Goal: Task Accomplishment & Management: Manage account settings

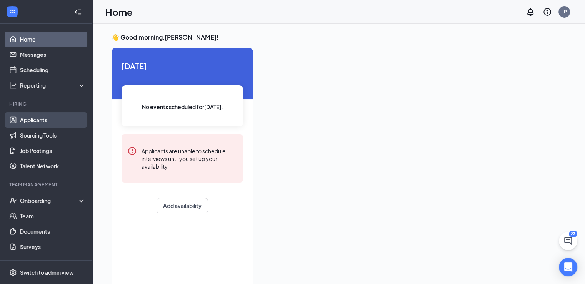
click at [38, 120] on link "Applicants" at bounding box center [53, 119] width 66 height 15
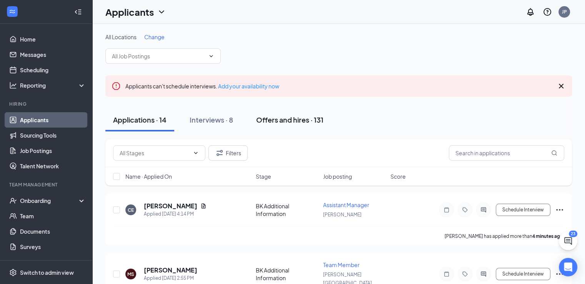
click at [296, 120] on div "Offers and hires · 131" at bounding box center [289, 120] width 67 height 10
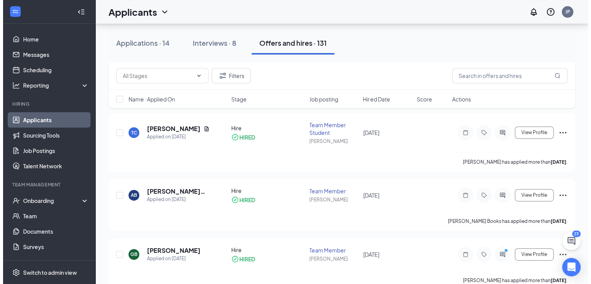
scroll to position [346, 0]
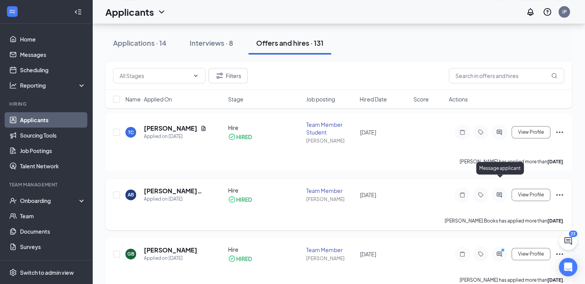
click at [498, 192] on icon "ActiveChat" at bounding box center [499, 194] width 5 height 5
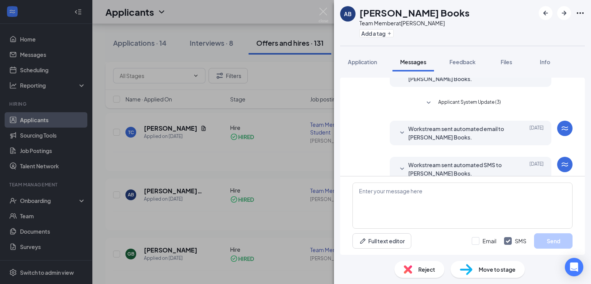
scroll to position [151, 0]
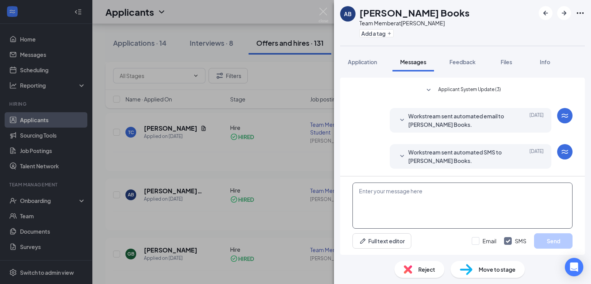
click at [386, 202] on textarea at bounding box center [462, 206] width 220 height 46
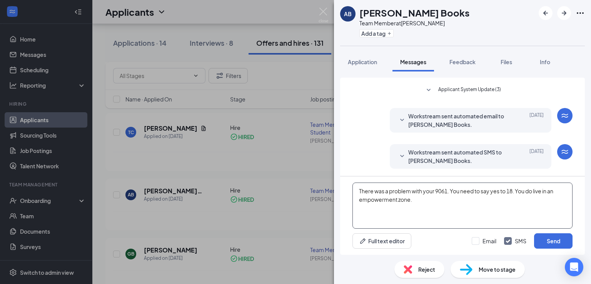
click at [397, 199] on textarea "There was a problem with your 9061. You need to say yes to 18. You do live in a…" at bounding box center [462, 206] width 220 height 46
click at [431, 200] on textarea "There was a problem with your 9061. You need to say yes to 18. You do live in a…" at bounding box center [462, 206] width 220 height 46
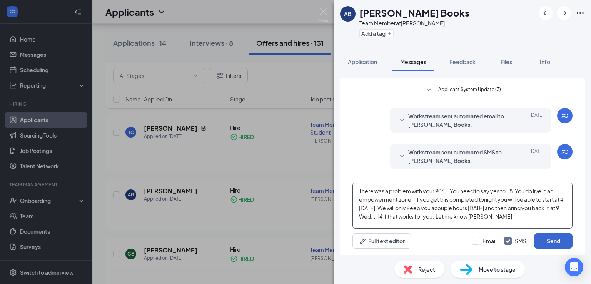
type textarea "There was a problem with your 9061. You need to say yes to 18. You do live in a…"
click at [554, 242] on button "Send" at bounding box center [553, 241] width 38 height 15
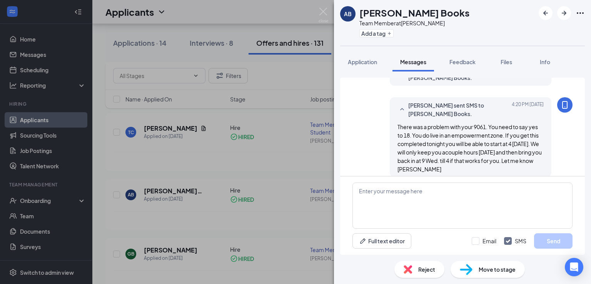
scroll to position [235, 0]
click at [322, 10] on img at bounding box center [324, 15] width 10 height 15
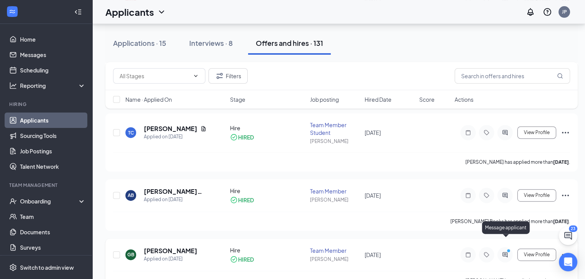
click at [506, 252] on icon "ActiveChat" at bounding box center [505, 254] width 5 height 5
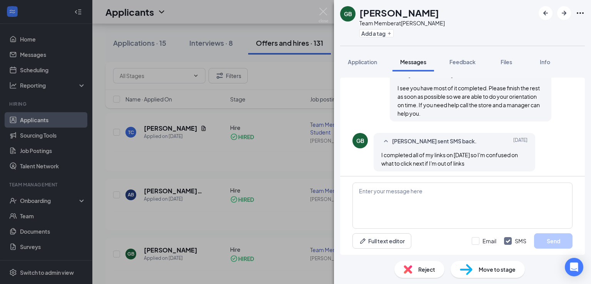
scroll to position [347, 0]
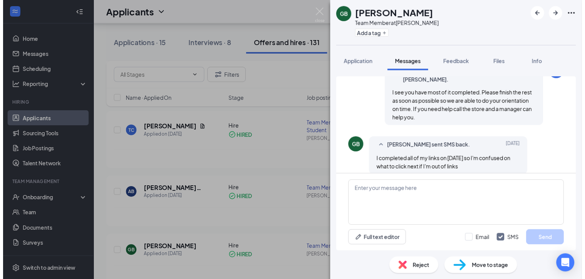
scroll to position [347, 0]
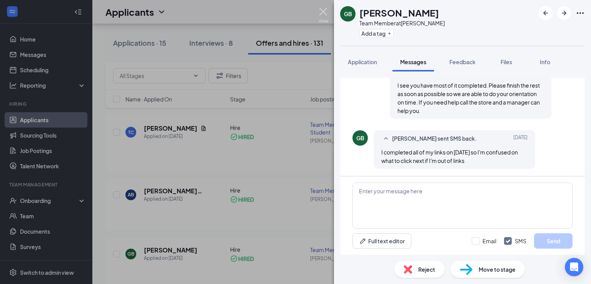
click at [324, 12] on img at bounding box center [324, 15] width 10 height 15
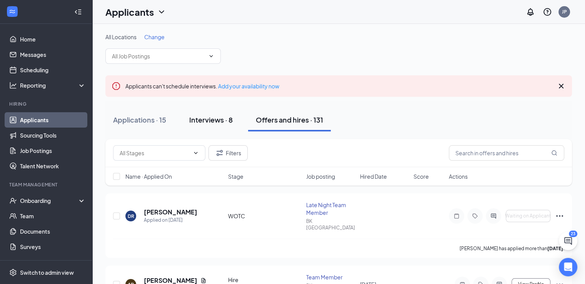
click at [211, 119] on div "Interviews · 8" at bounding box center [210, 120] width 43 height 10
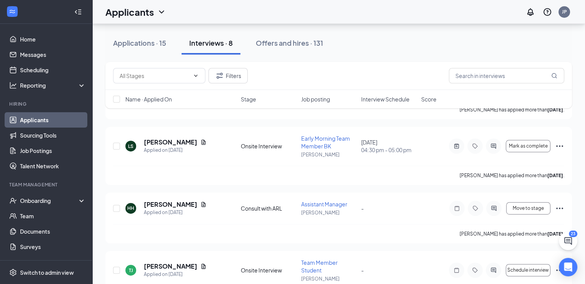
scroll to position [399, 0]
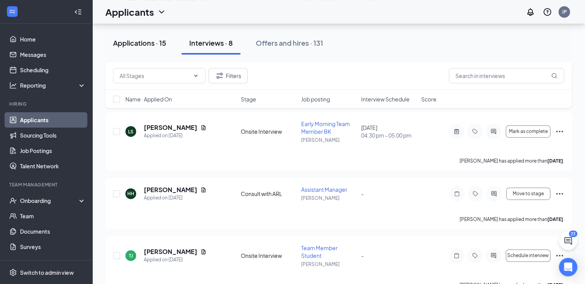
click at [135, 42] on div "Applications · 15" at bounding box center [139, 43] width 53 height 10
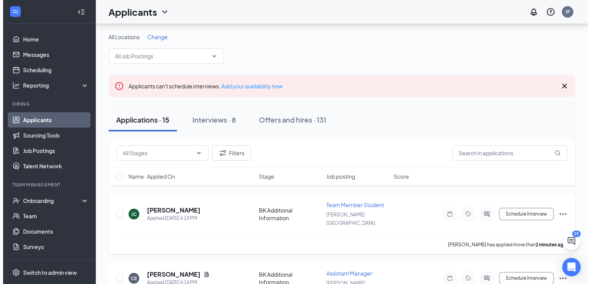
scroll to position [115, 0]
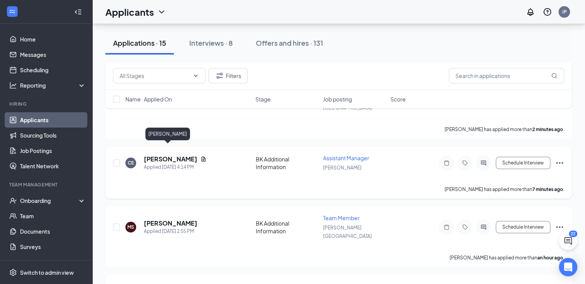
click at [165, 155] on h5 "[PERSON_NAME]" at bounding box center [170, 159] width 53 height 8
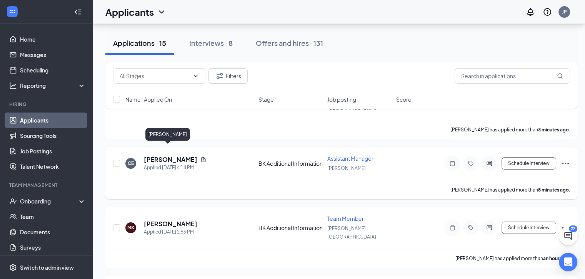
click at [171, 155] on h5 "[PERSON_NAME]" at bounding box center [170, 159] width 53 height 8
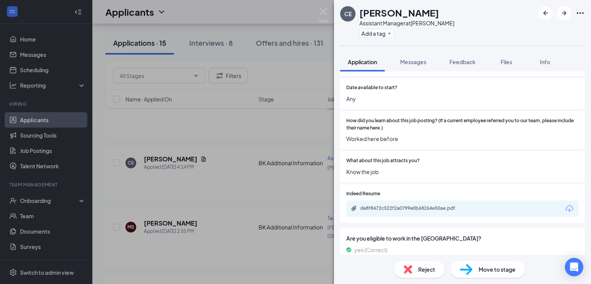
scroll to position [576, 0]
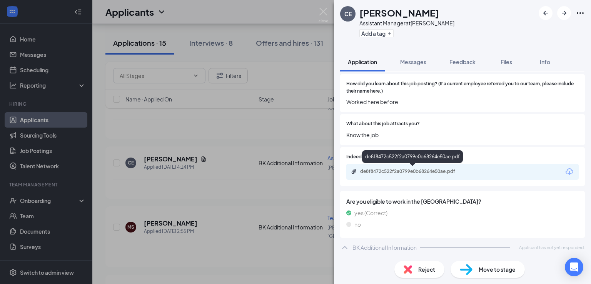
click at [433, 174] on div "de8f8472c522f2a0799e0b68264e50ae.pdf" at bounding box center [413, 172] width 125 height 7
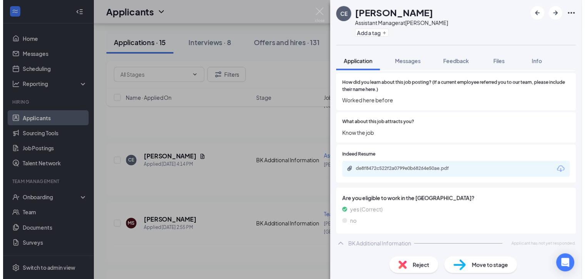
scroll to position [573, 0]
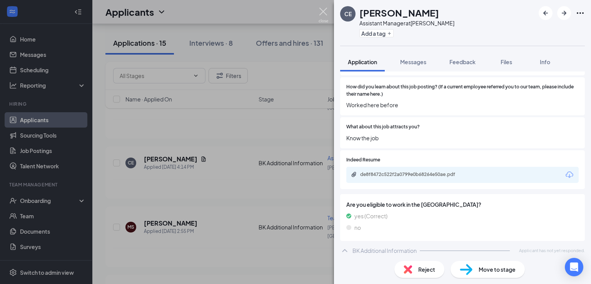
click at [321, 12] on img at bounding box center [324, 15] width 10 height 15
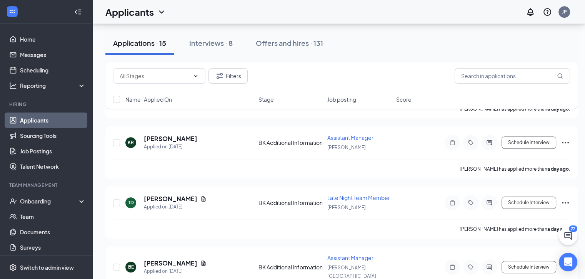
scroll to position [500, 0]
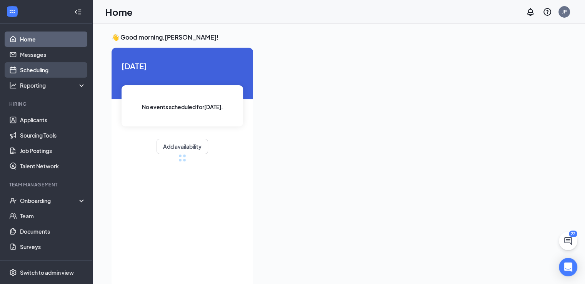
click at [50, 71] on link "Scheduling" at bounding box center [53, 69] width 66 height 15
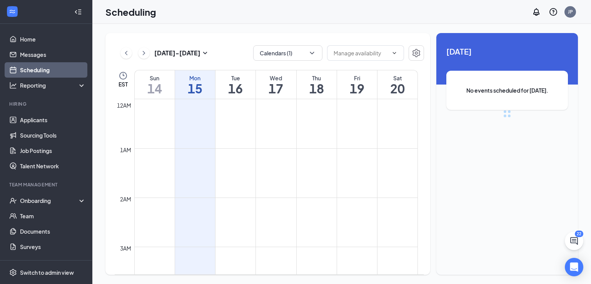
scroll to position [378, 0]
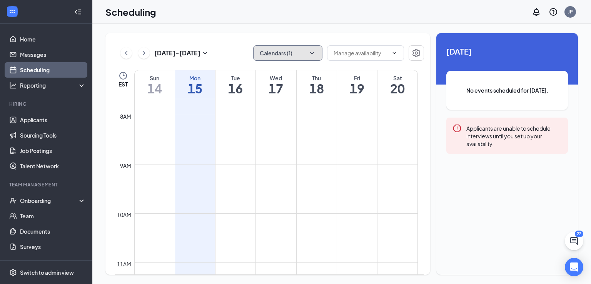
click at [316, 55] on icon "ChevronDown" at bounding box center [312, 53] width 8 height 8
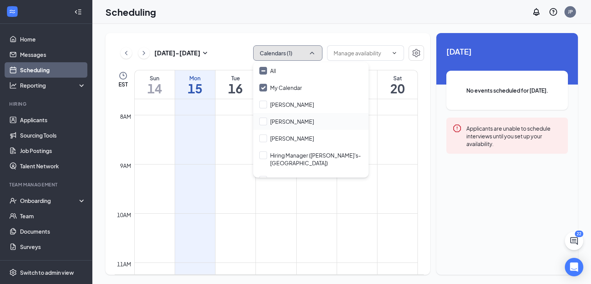
scroll to position [77, 0]
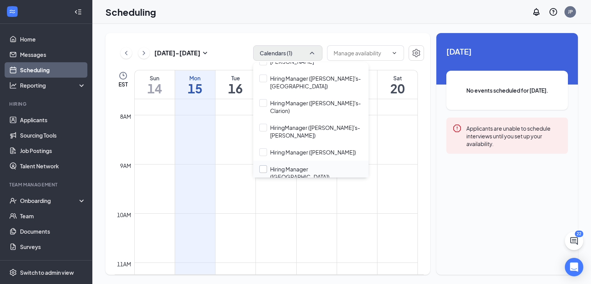
click at [291, 165] on input "Hiring Manager (Franklin)" at bounding box center [310, 172] width 103 height 15
checkbox input "true"
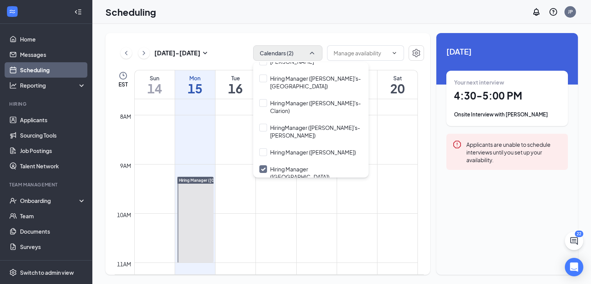
click at [317, 188] on td at bounding box center [276, 183] width 284 height 12
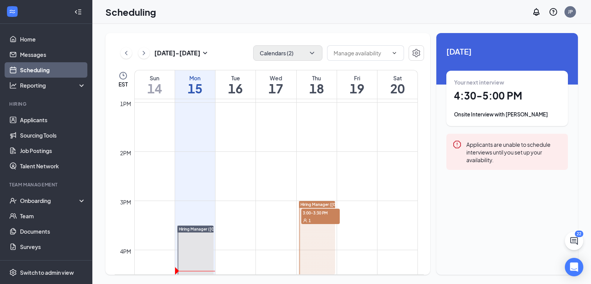
scroll to position [725, 0]
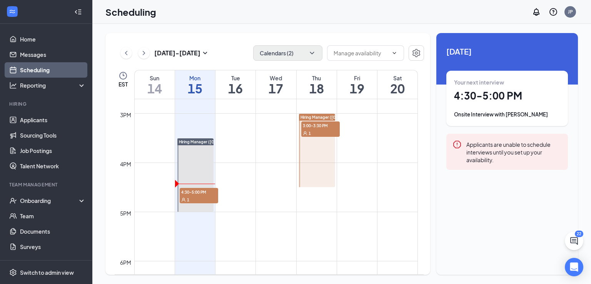
click at [318, 157] on div at bounding box center [317, 150] width 37 height 73
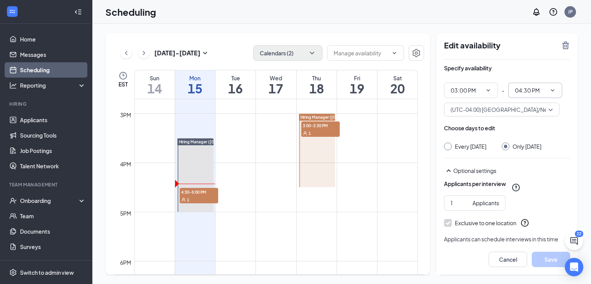
click at [552, 89] on icon "ChevronDown" at bounding box center [552, 90] width 6 height 6
click at [531, 89] on input "04:30 PM" at bounding box center [531, 90] width 32 height 8
click at [523, 180] on div "03:30 AM" at bounding box center [532, 181] width 23 height 8
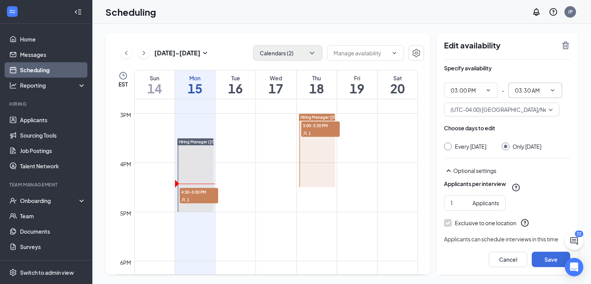
click at [524, 87] on input "03:30 AM" at bounding box center [531, 90] width 32 height 8
click at [527, 107] on div "03:30 PM" at bounding box center [532, 107] width 23 height 8
type input "03:30 PM"
click at [551, 257] on button "Save" at bounding box center [551, 259] width 38 height 15
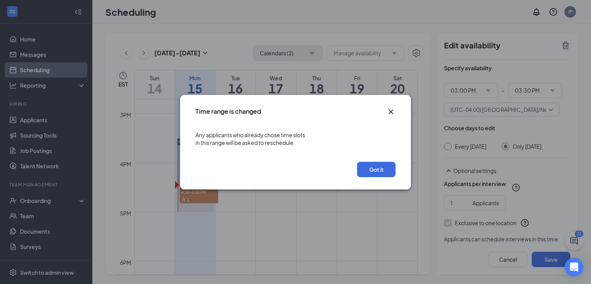
click at [388, 113] on icon "Cross" at bounding box center [390, 111] width 9 height 9
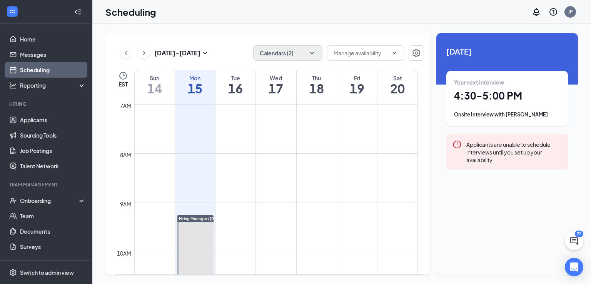
scroll to position [417, 0]
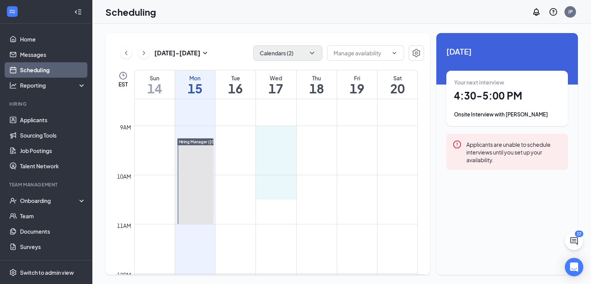
drag, startPoint x: 283, startPoint y: 135, endPoint x: 279, endPoint y: 197, distance: 62.9
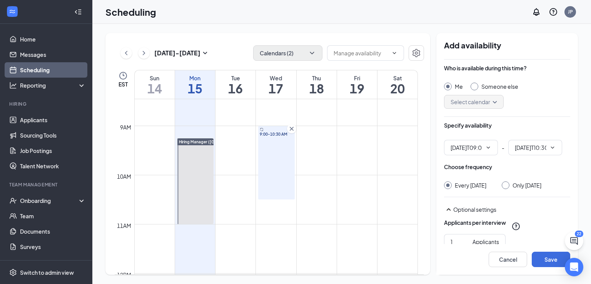
type input "09:00 AM"
type input "10:30 AM"
click at [314, 53] on icon "ChevronDown" at bounding box center [312, 53] width 8 height 8
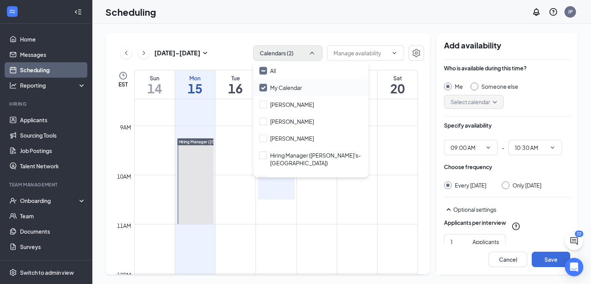
click at [264, 87] on input "My Calendar" at bounding box center [280, 88] width 43 height 8
checkbox input "false"
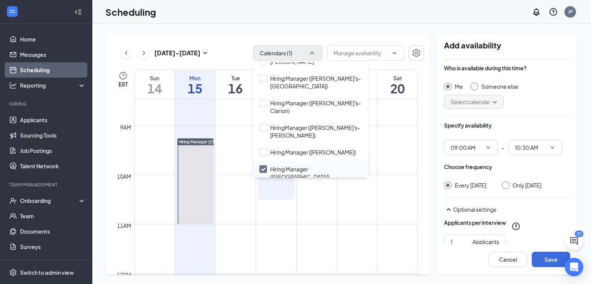
scroll to position [139, 0]
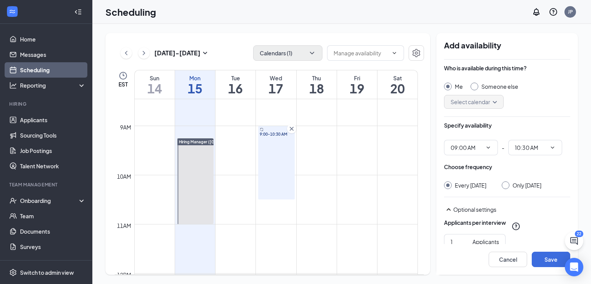
click at [371, 37] on div "Sep 14 - Sep 20 Calendars (1) EST Sun 14 Mon 15 Tue 16 Wed 17 Thu 18 Fri 19 Sat…" at bounding box center [267, 154] width 325 height 242
click at [509, 185] on div at bounding box center [506, 186] width 8 height 8
click at [507, 186] on input "Only Wednesday, Sep 17" at bounding box center [504, 184] width 5 height 5
radio input "true"
radio input "false"
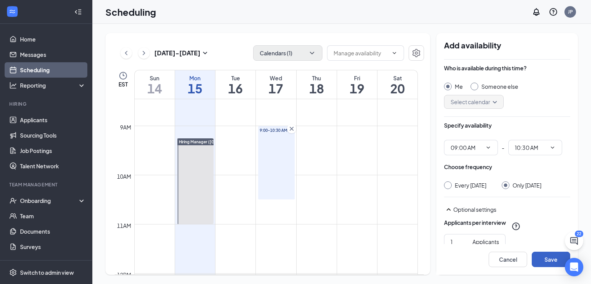
click at [554, 259] on button "Save" at bounding box center [551, 259] width 38 height 15
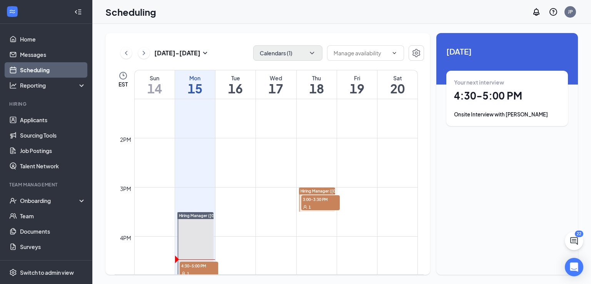
scroll to position [693, 0]
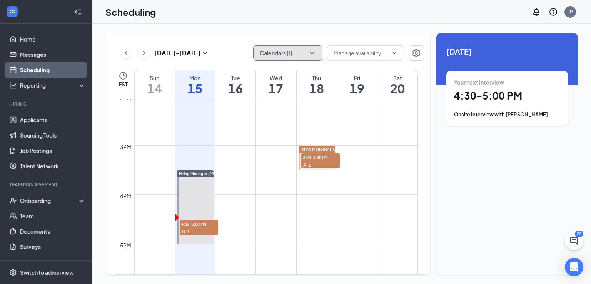
click at [313, 52] on icon "ChevronDown" at bounding box center [312, 53] width 4 height 2
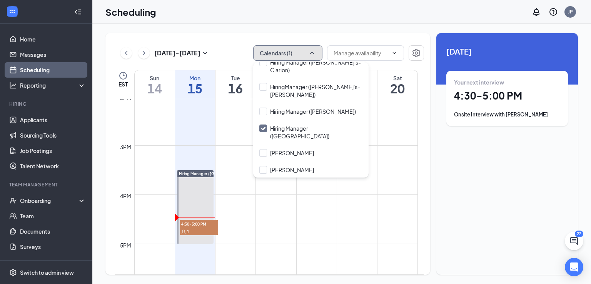
scroll to position [100, 0]
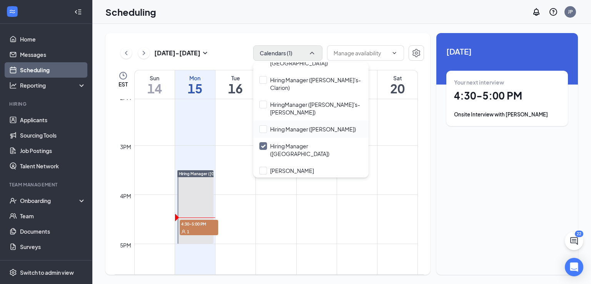
click at [338, 121] on div "Hiring Manager (DuBois)" at bounding box center [310, 129] width 115 height 17
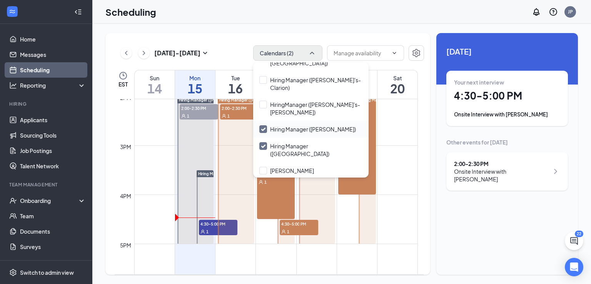
click at [306, 125] on input "Hiring Manager (DuBois)" at bounding box center [307, 129] width 97 height 8
checkbox input "false"
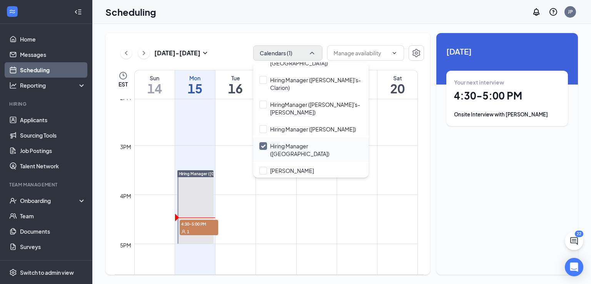
click at [306, 142] on input "Hiring Manager (Franklin)" at bounding box center [310, 149] width 103 height 15
checkbox input "true"
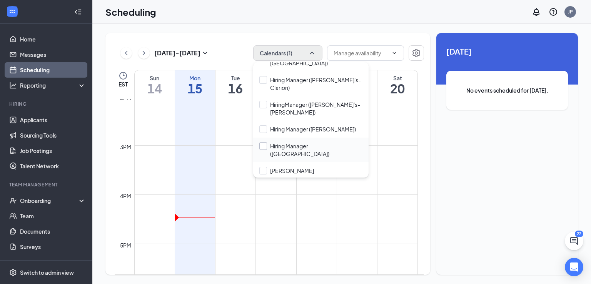
checkbox input "true"
click at [310, 142] on input "Hiring Manager (Franklin)" at bounding box center [310, 149] width 103 height 15
checkbox input "true"
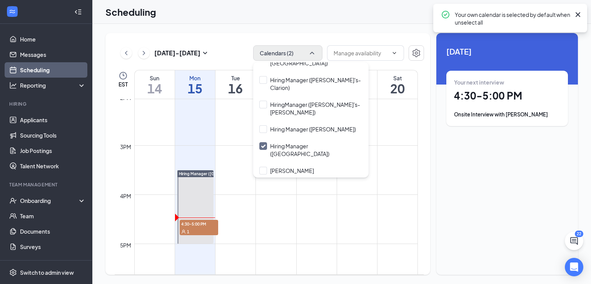
click at [391, 152] on td at bounding box center [276, 151] width 284 height 12
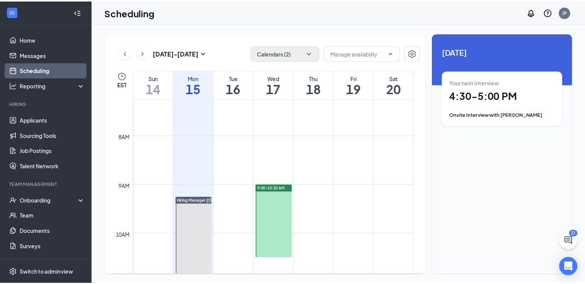
scroll to position [346, 0]
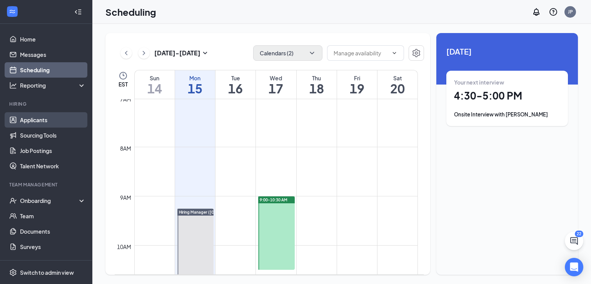
click at [34, 120] on link "Applicants" at bounding box center [53, 119] width 66 height 15
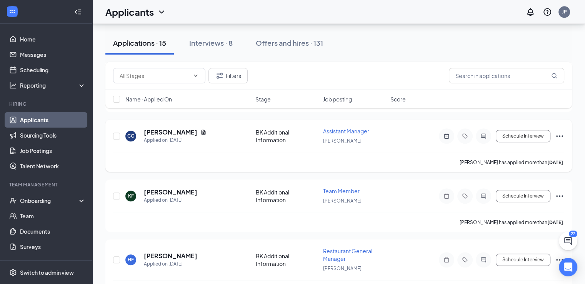
scroll to position [792, 0]
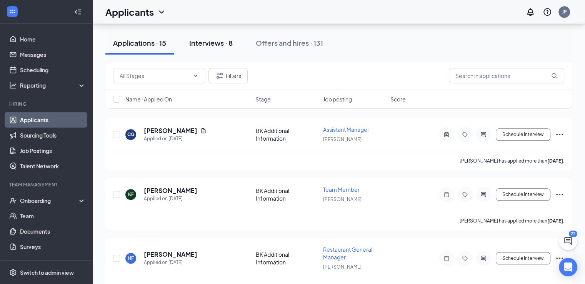
click at [212, 44] on div "Interviews · 8" at bounding box center [210, 43] width 43 height 10
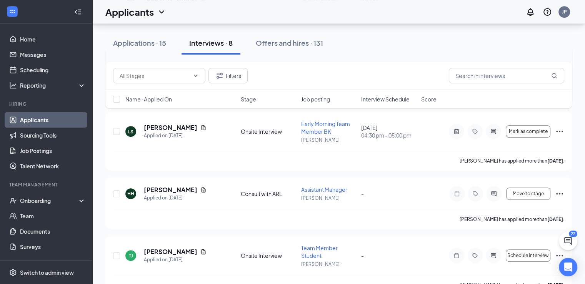
scroll to position [170, 0]
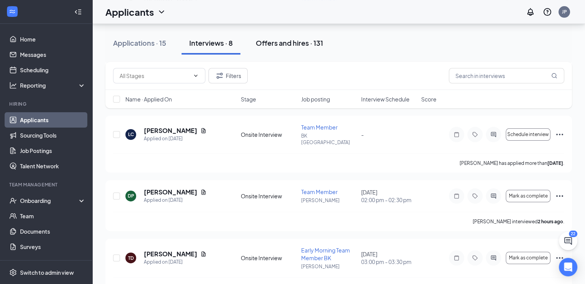
click at [297, 45] on div "Offers and hires · 131" at bounding box center [289, 43] width 67 height 10
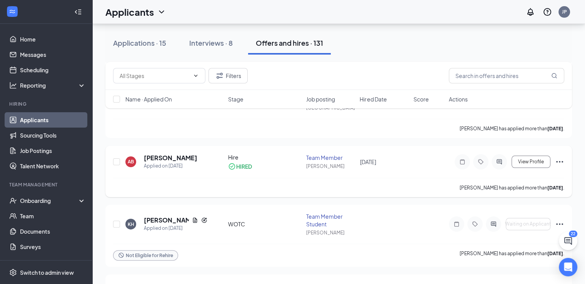
scroll to position [192, 0]
